Goal: Task Accomplishment & Management: Manage account settings

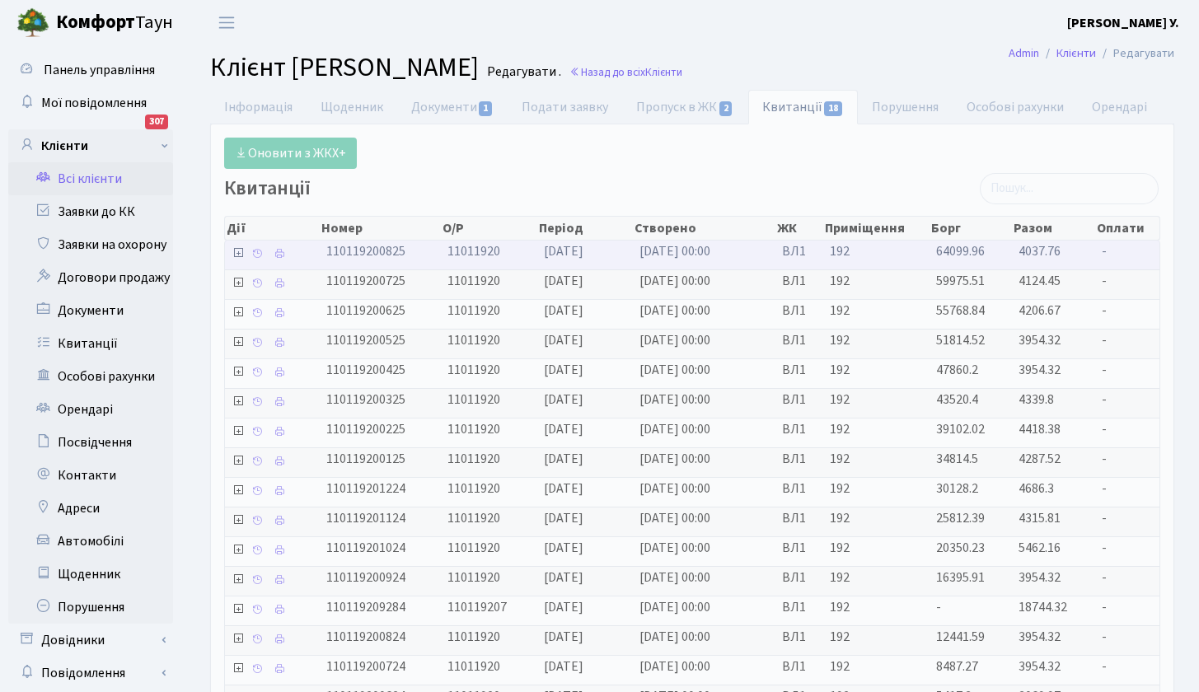
scroll to position [47, 0]
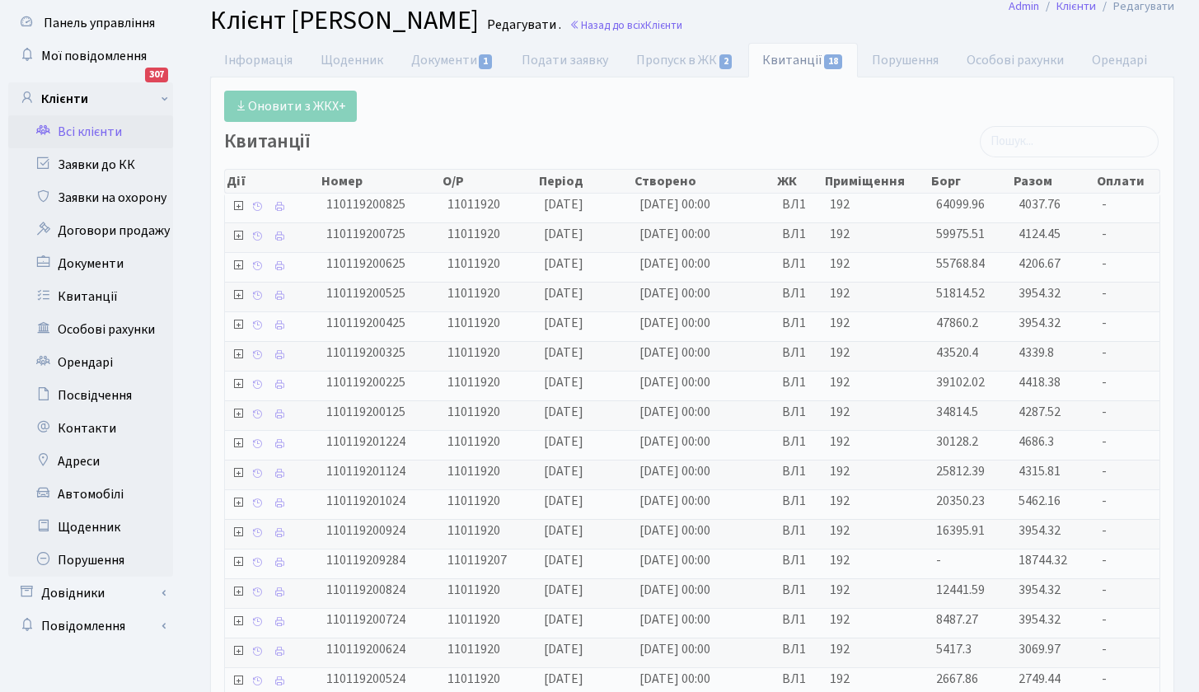
click at [102, 132] on link "Всі клієнти" at bounding box center [90, 131] width 165 height 33
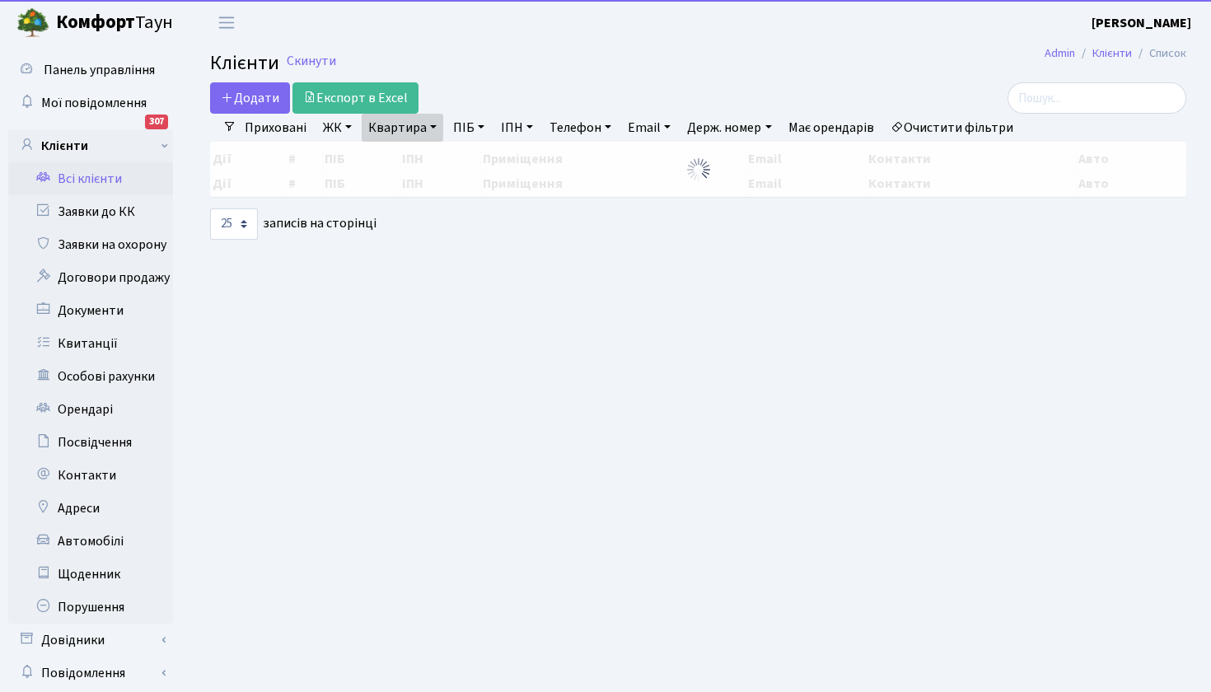
select select "25"
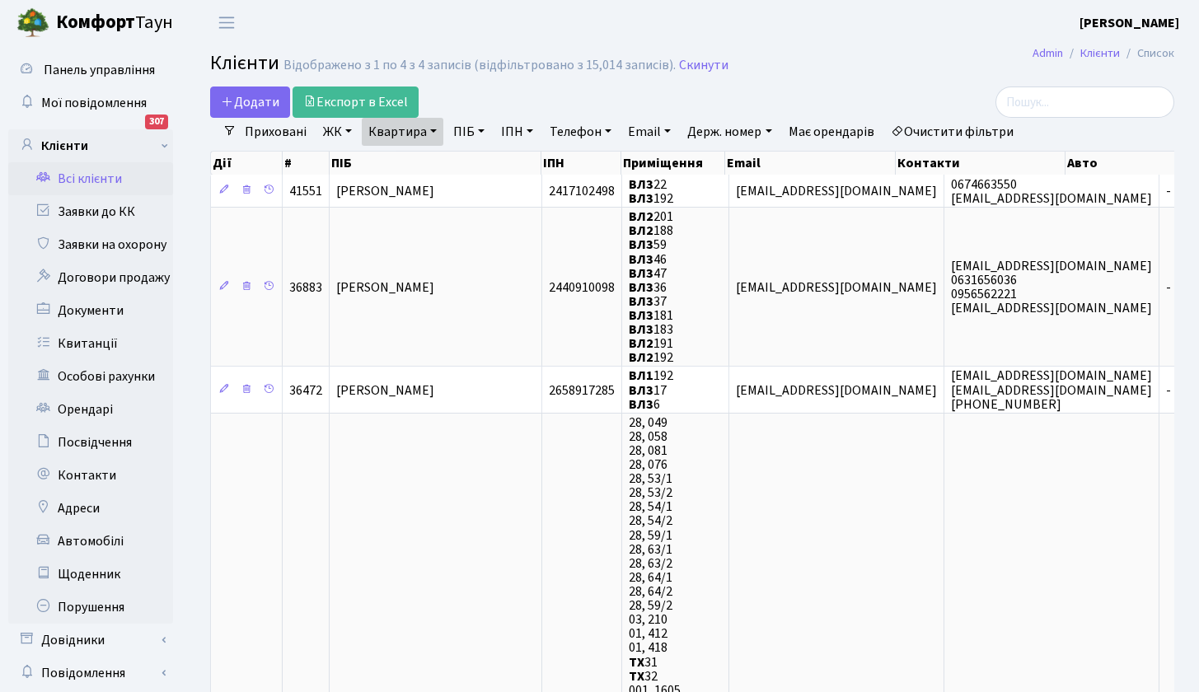
click at [437, 130] on link "Квартира" at bounding box center [403, 132] width 82 height 28
type input "179"
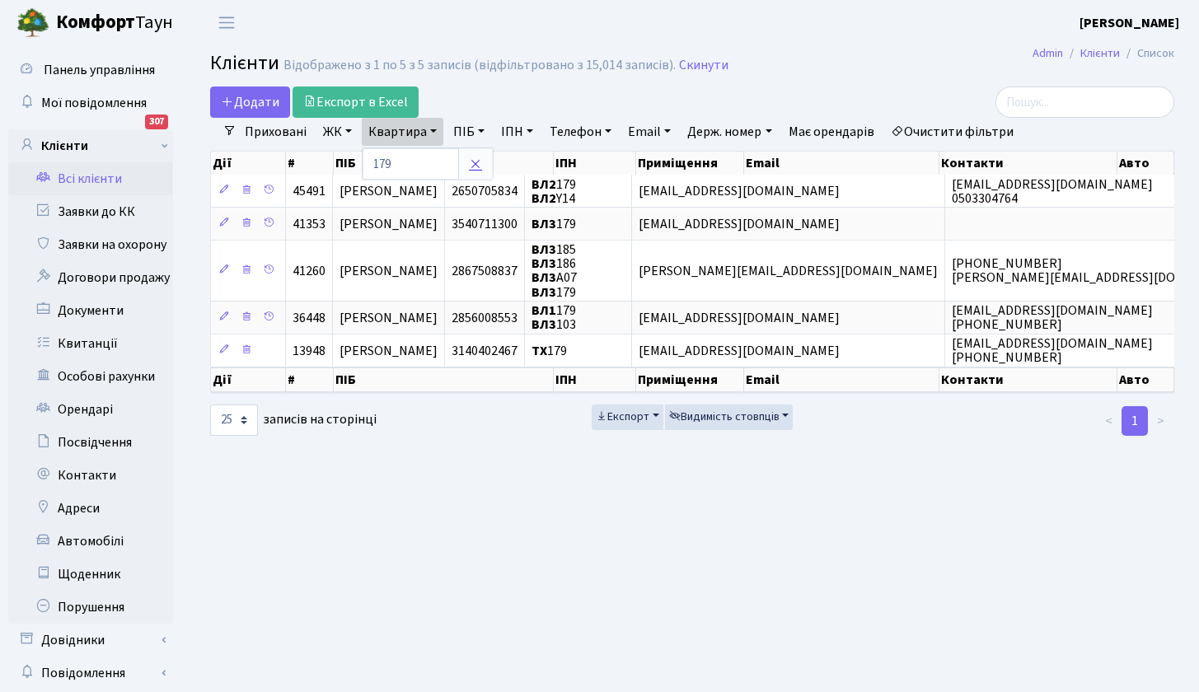
click at [477, 163] on icon at bounding box center [475, 163] width 13 height 13
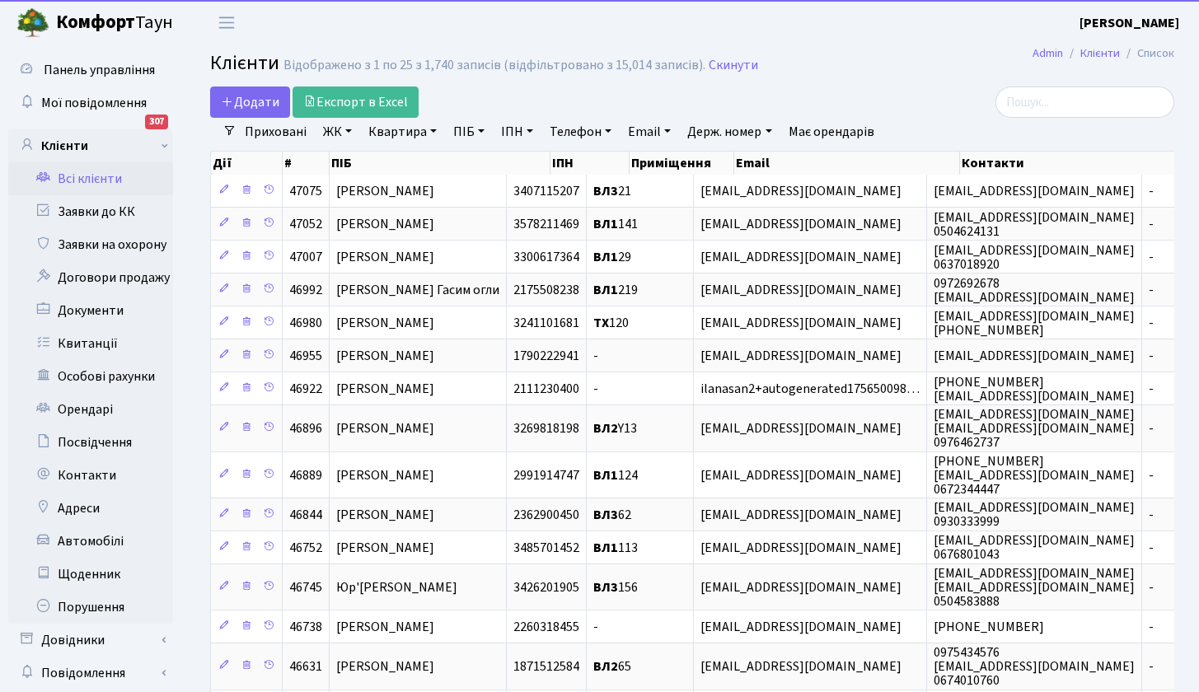
click at [430, 130] on link "Квартира" at bounding box center [403, 132] width 82 height 28
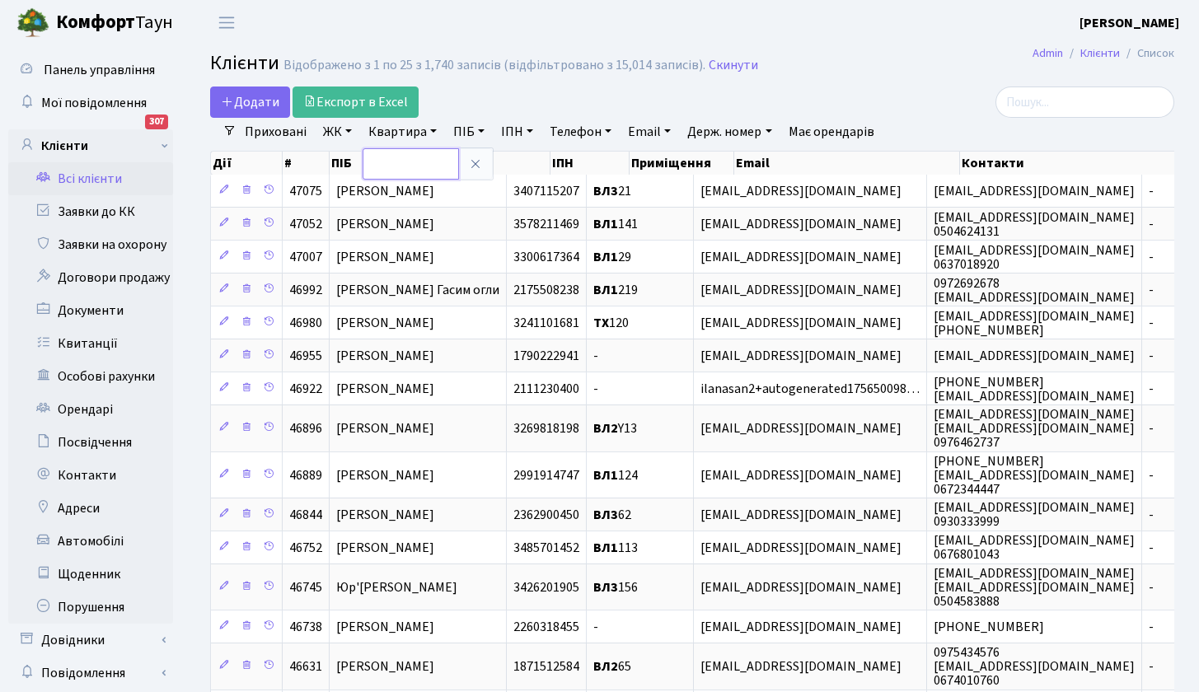
click at [416, 166] on input "text" at bounding box center [410, 163] width 96 height 31
type input "179"
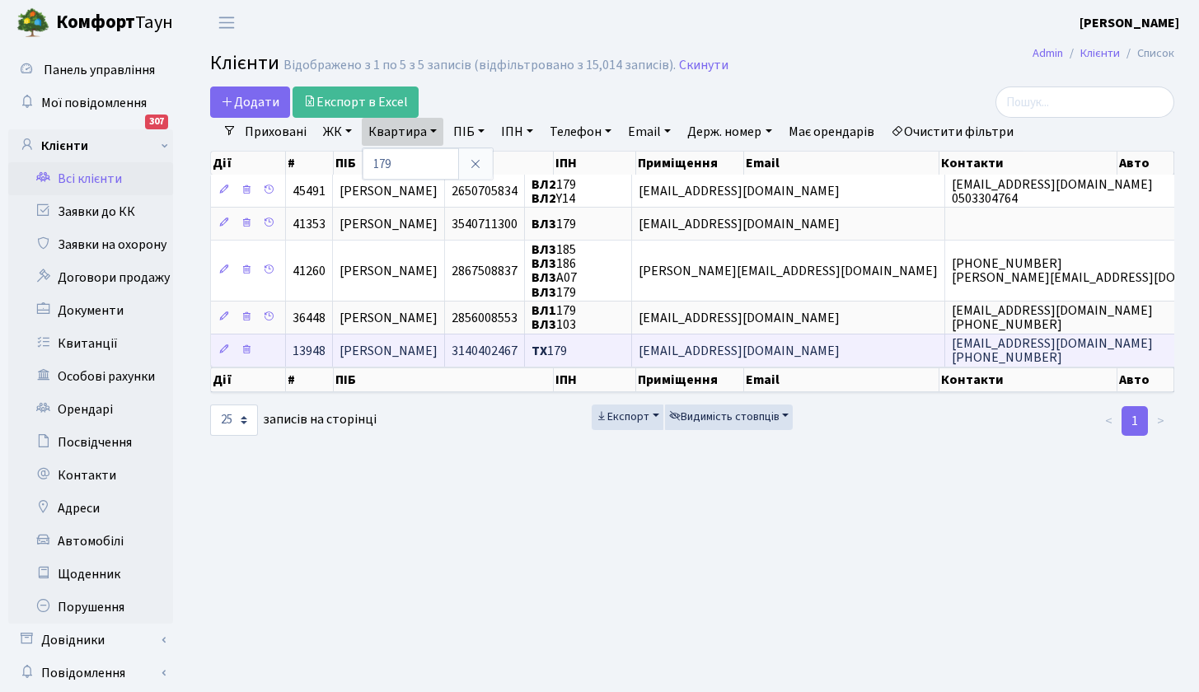
click at [432, 351] on span "[PERSON_NAME]" at bounding box center [388, 351] width 98 height 18
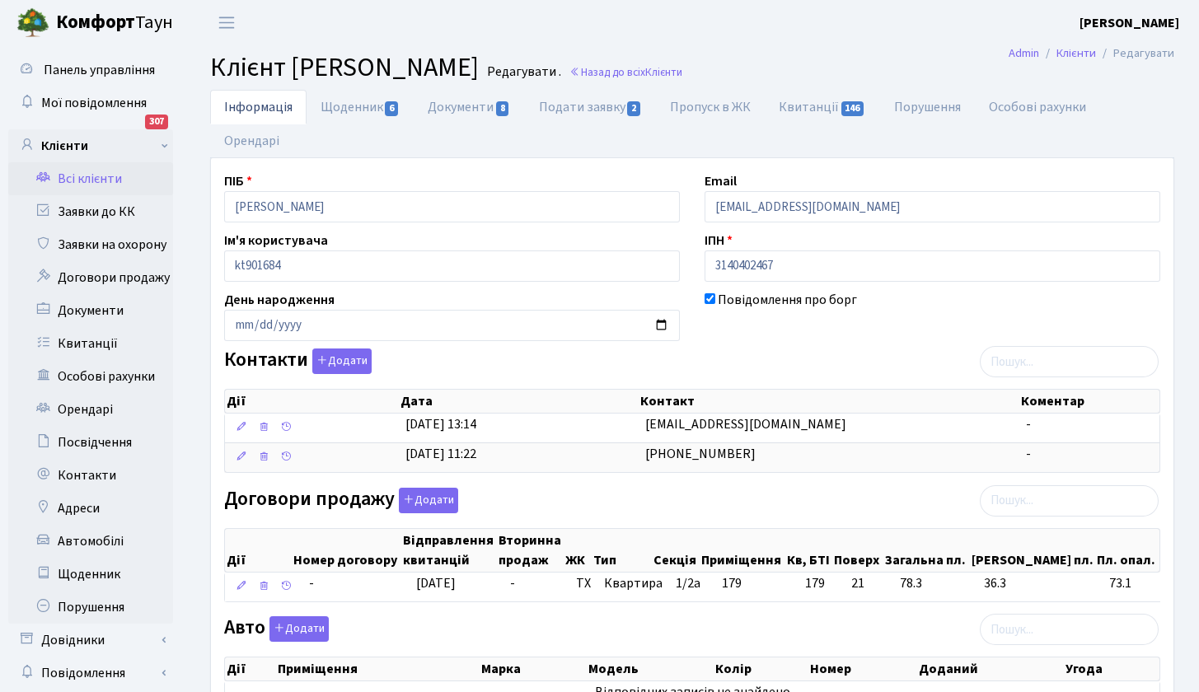
click at [103, 172] on link "Всі клієнти" at bounding box center [90, 178] width 165 height 33
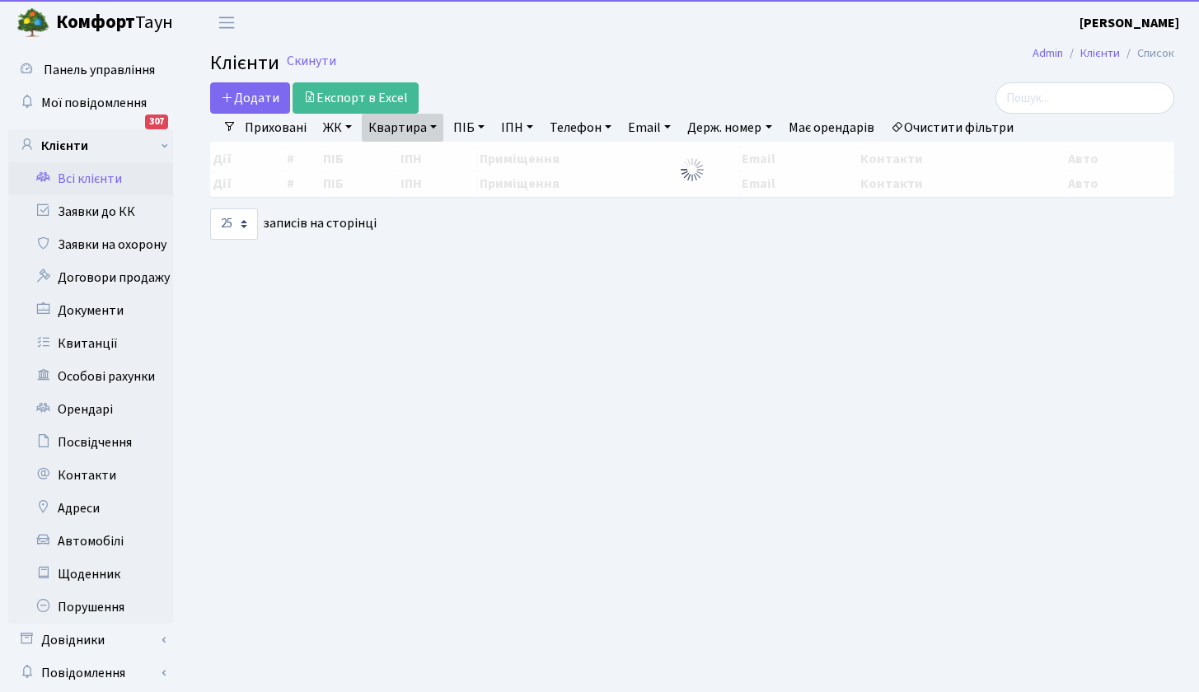
select select "25"
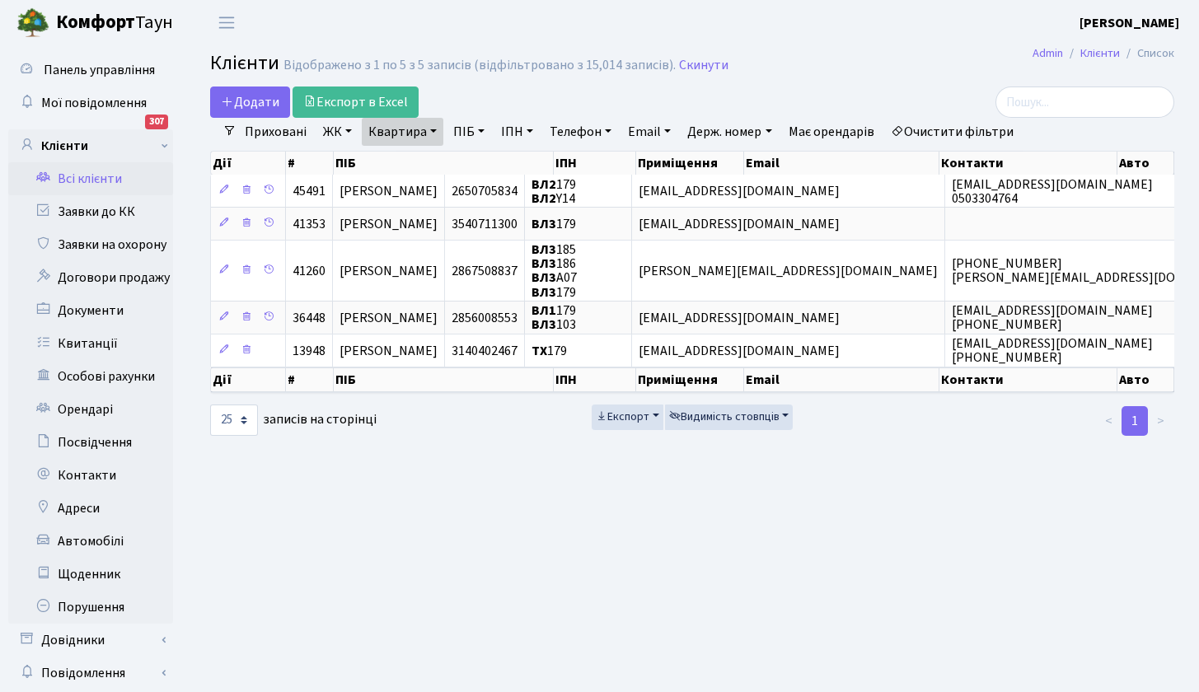
click at [433, 130] on link "Квартира" at bounding box center [403, 132] width 82 height 28
type input "179"
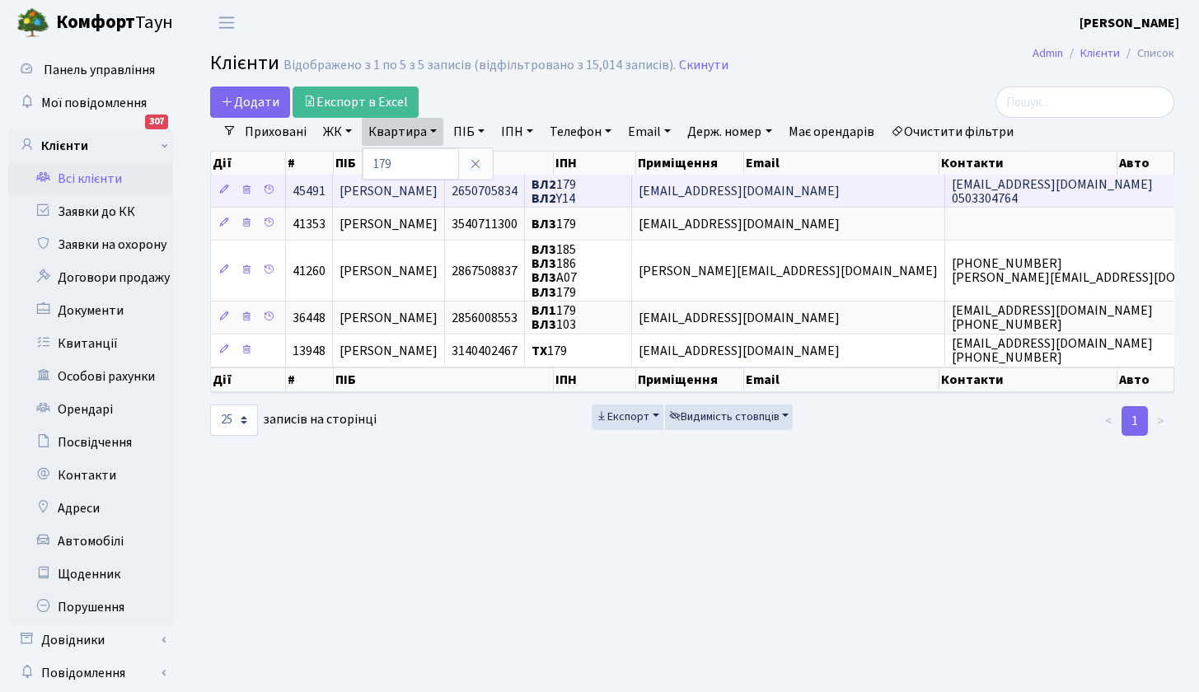
click at [437, 189] on span "[PERSON_NAME]" at bounding box center [388, 191] width 98 height 18
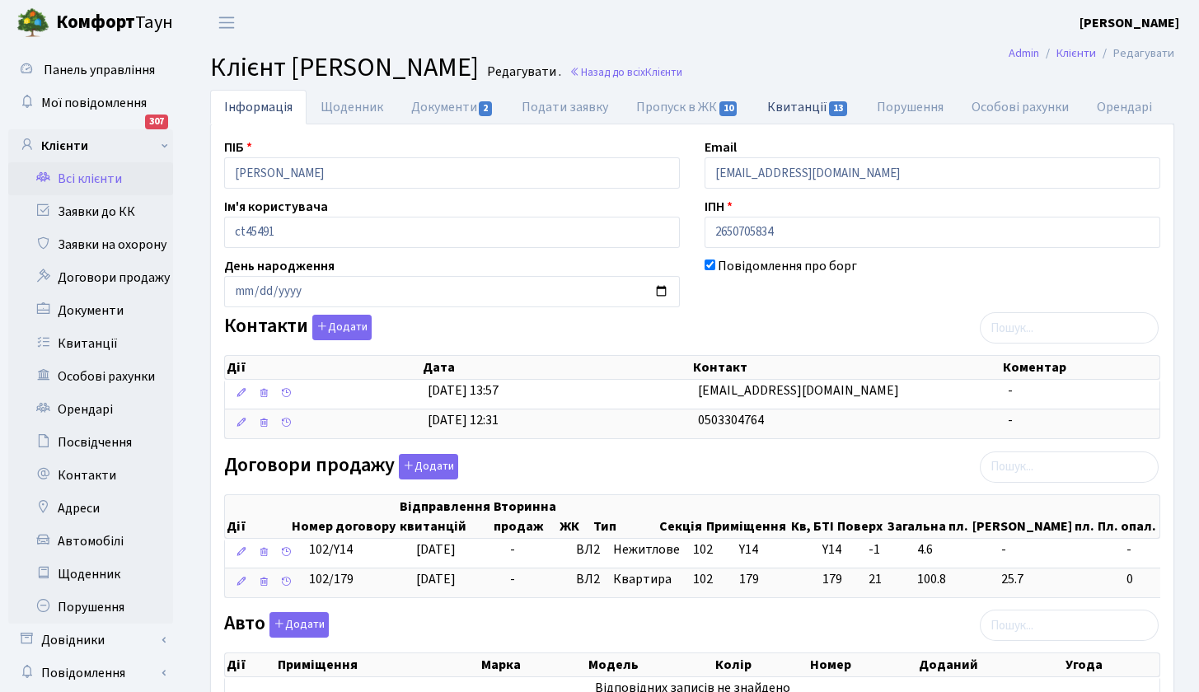
click at [811, 106] on link "Квитанції 13" at bounding box center [808, 107] width 110 height 34
select select "25"
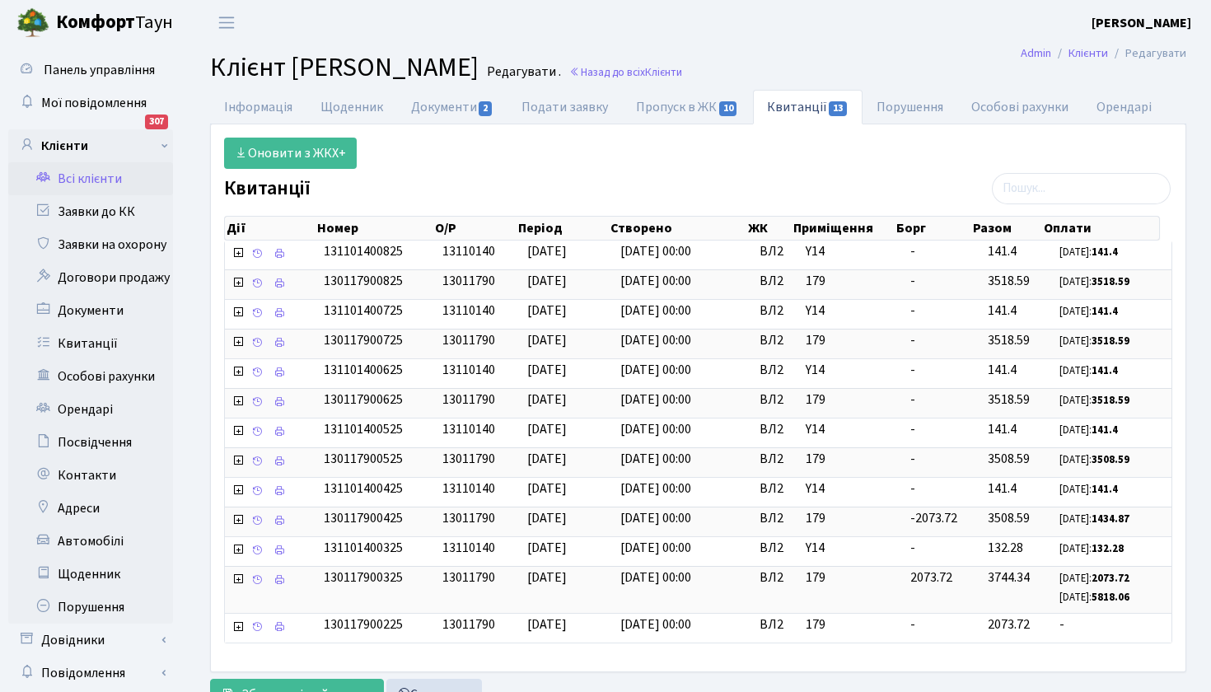
click at [104, 177] on link "Всі клієнти" at bounding box center [90, 178] width 165 height 33
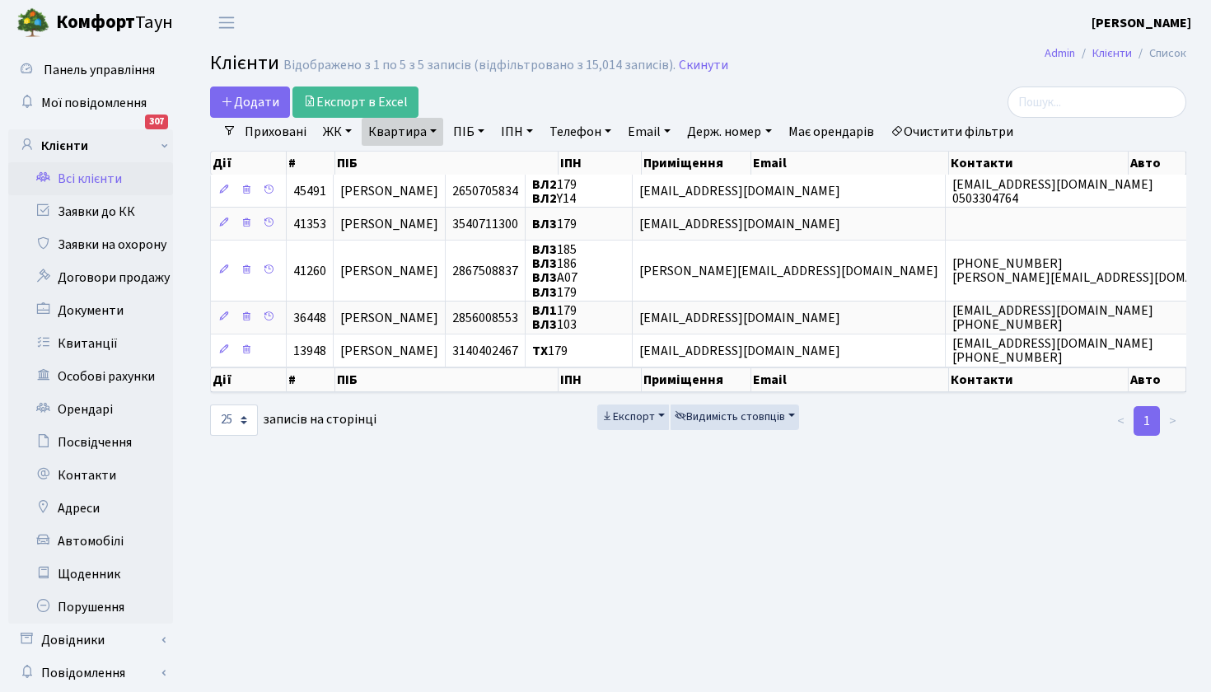
select select "25"
click at [434, 124] on link "Квартира" at bounding box center [403, 132] width 82 height 28
type input "164"
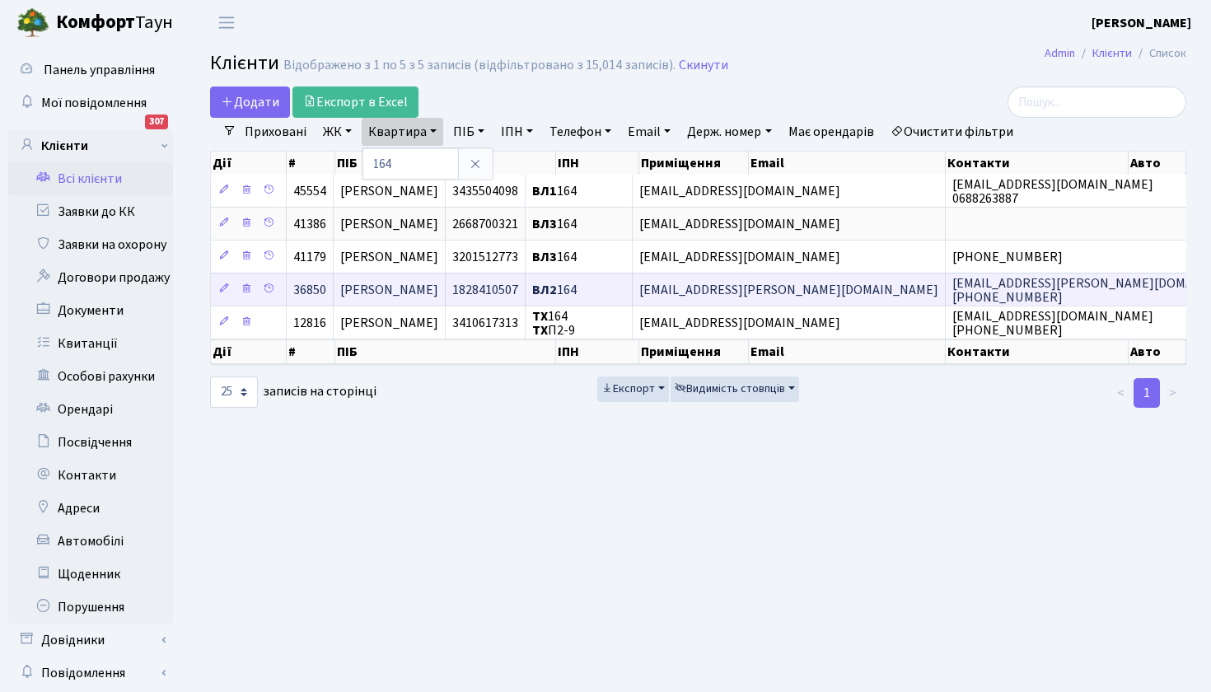
click at [438, 290] on span "[PERSON_NAME]" at bounding box center [389, 290] width 98 height 18
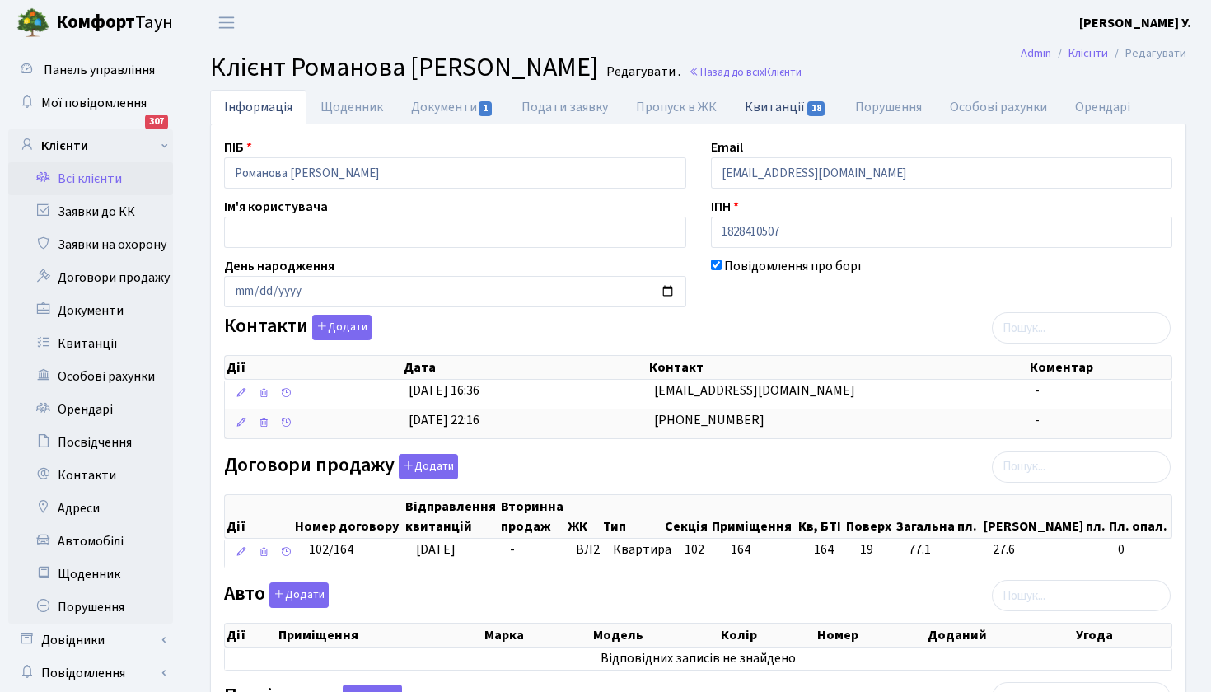
click at [783, 104] on link "Квитанції 18" at bounding box center [786, 107] width 110 height 34
select select "25"
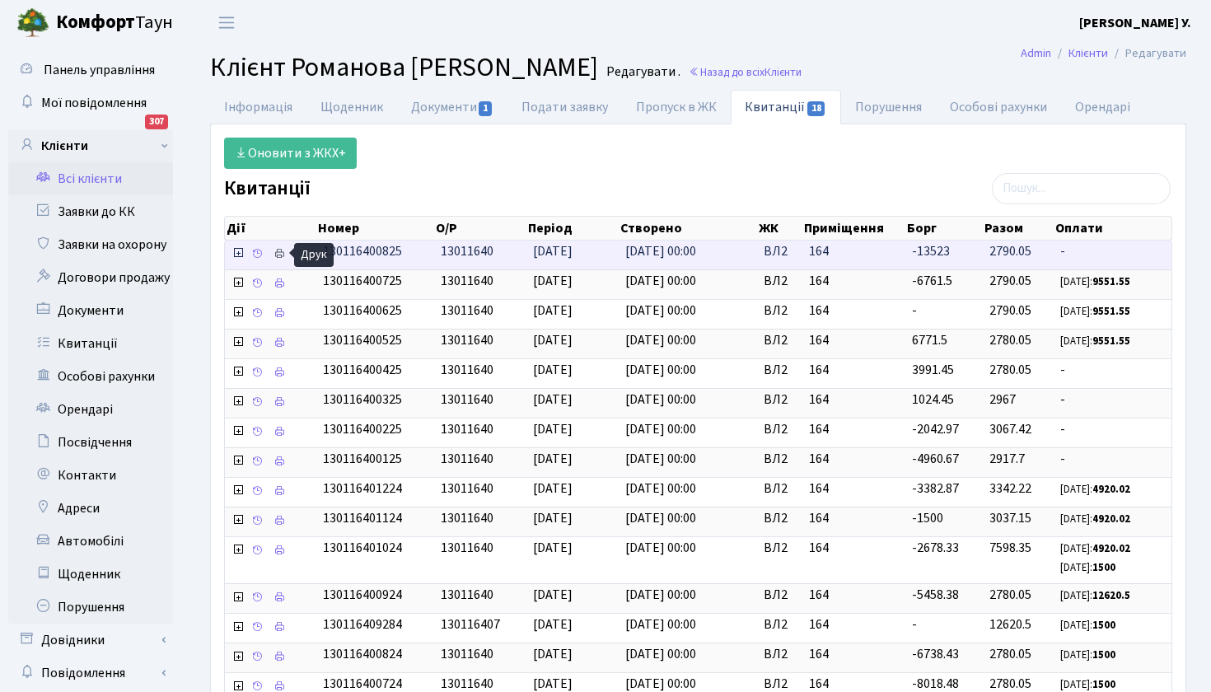
click at [278, 254] on icon at bounding box center [280, 254] width 12 height 12
